Goal: Information Seeking & Learning: Learn about a topic

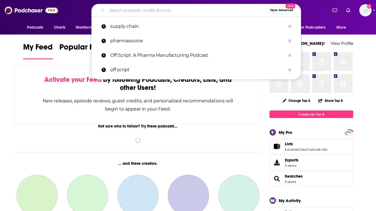
click at [198, 8] on input "Search podcasts, credits, & more..." at bounding box center [187, 10] width 161 height 9
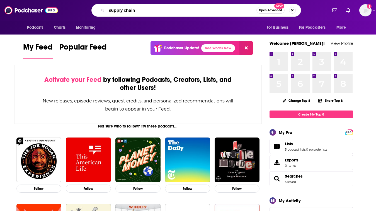
type input "supply chain"
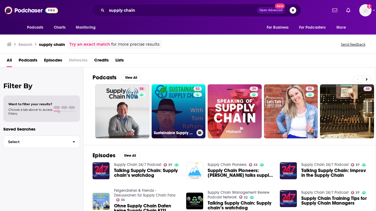
click at [170, 123] on link "52 Sustainable Supply Chain" at bounding box center [179, 111] width 54 height 54
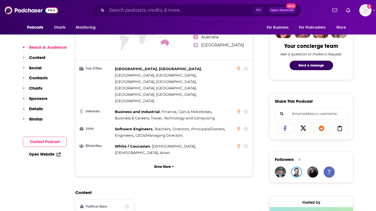
scroll to position [301, 0]
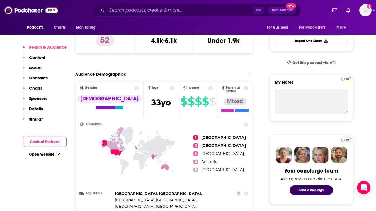
scroll to position [114, 0]
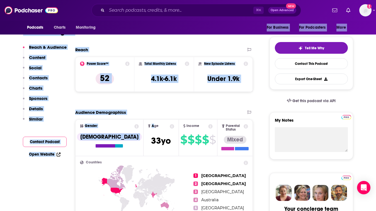
drag, startPoint x: 138, startPoint y: 42, endPoint x: 120, endPoint y: 209, distance: 168.7
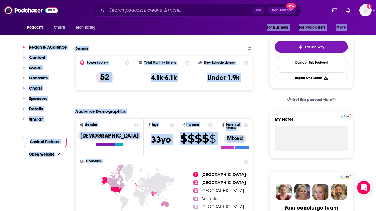
scroll to position [0, 0]
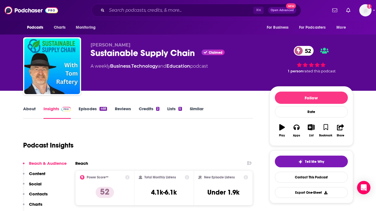
click at [91, 108] on link "Episodes 468" at bounding box center [93, 112] width 28 height 13
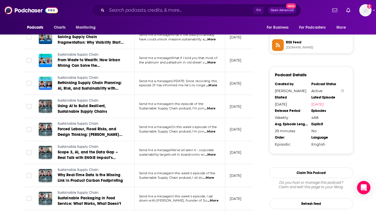
scroll to position [507, 0]
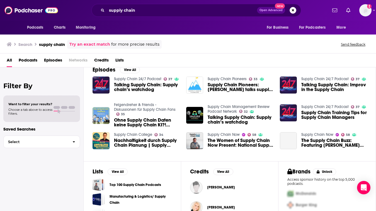
scroll to position [8, 0]
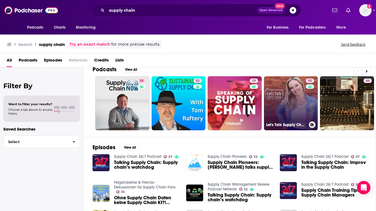
click at [290, 105] on link "55 Let's Talk Supply Chain" at bounding box center [291, 103] width 54 height 54
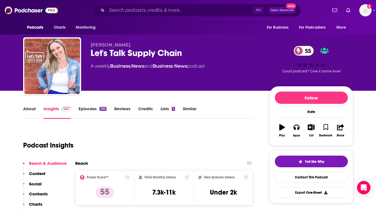
click at [97, 113] on link "Episodes 565" at bounding box center [93, 112] width 28 height 13
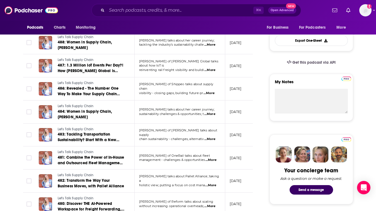
scroll to position [185, 0]
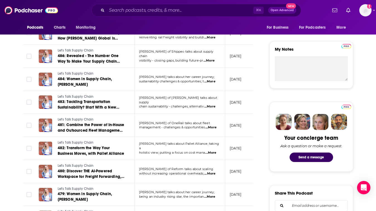
click at [213, 153] on td "[PERSON_NAME] talks about Pallet Alliance; taking a holistic view; putting a fo…" at bounding box center [180, 148] width 91 height 23
click at [213, 152] on span "...More" at bounding box center [210, 153] width 11 height 4
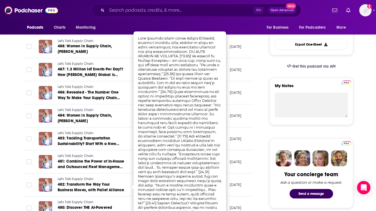
scroll to position [147, 0]
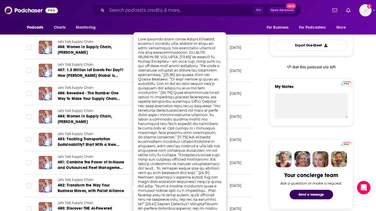
drag, startPoint x: 168, startPoint y: 89, endPoint x: 165, endPoint y: 183, distance: 94.5
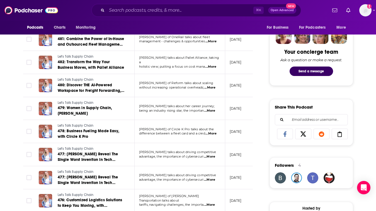
scroll to position [293, 0]
